Goal: Subscribe to service/newsletter

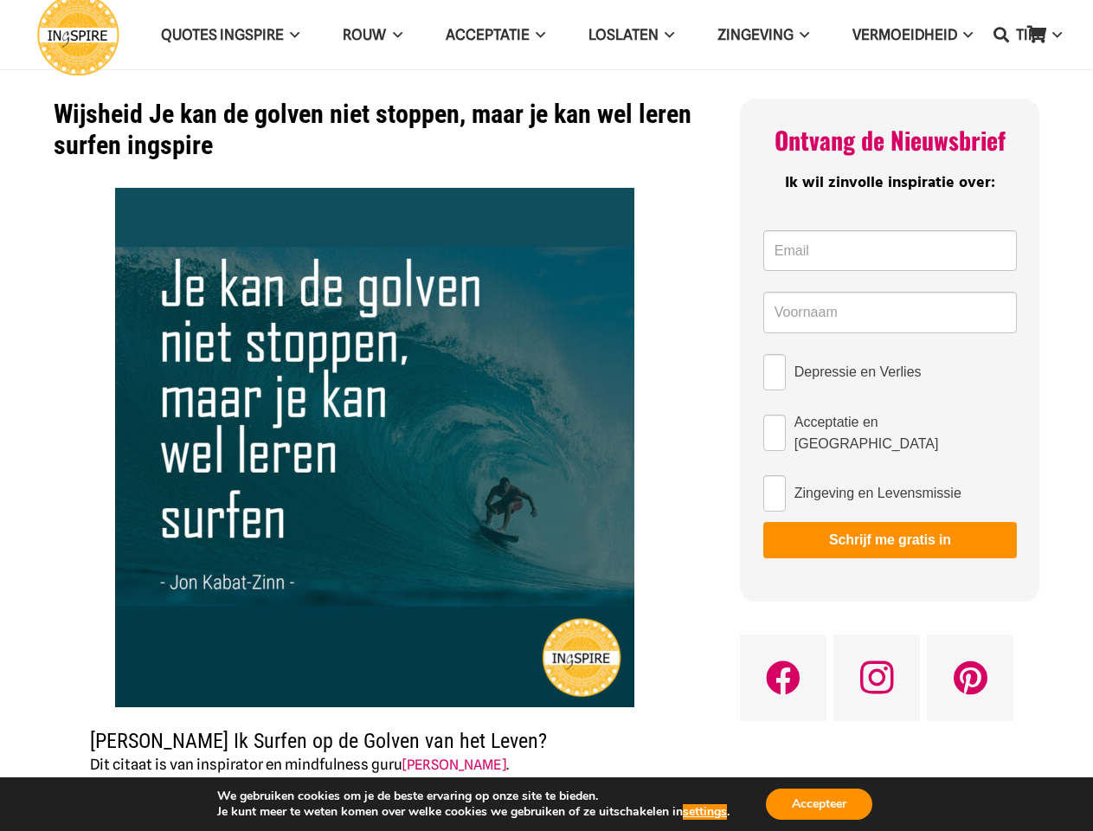
click at [546, 416] on img at bounding box center [374, 447] width 519 height 519
click at [1002, 35] on icon "Zoeken" at bounding box center [1002, 34] width 16 height 43
click at [775, 372] on input "Depressie en Verlies" at bounding box center [774, 372] width 23 height 36
checkbox input "true"
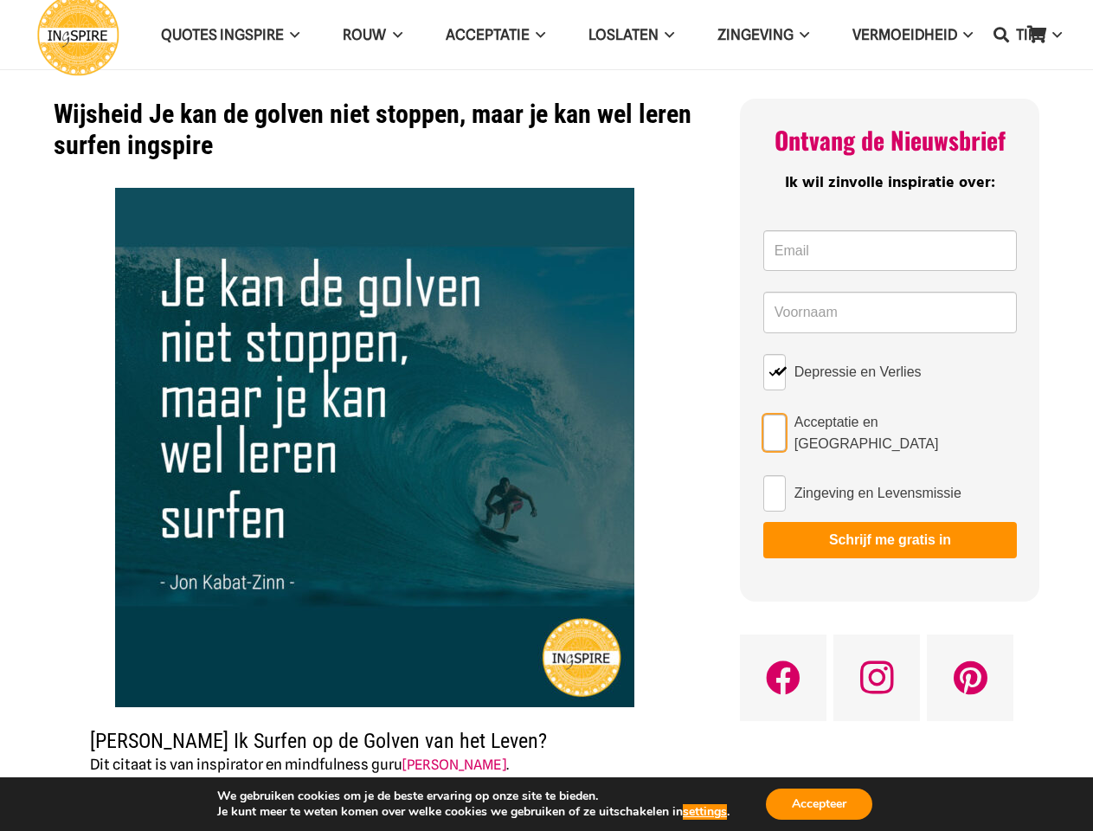
click at [775, 429] on input "Acceptatie en [GEOGRAPHIC_DATA]" at bounding box center [774, 433] width 23 height 36
checkbox input "true"
click at [775, 486] on input "Zingeving en Levensmissie" at bounding box center [774, 493] width 23 height 36
checkbox input "true"
click at [890, 533] on button "Schrijf me gratis in" at bounding box center [890, 540] width 254 height 36
